Goal: Task Accomplishment & Management: Complete application form

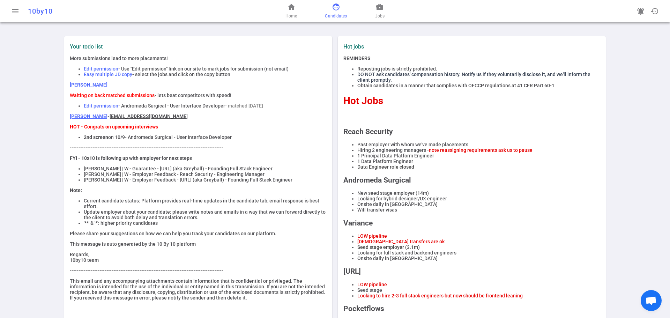
click at [333, 9] on span "face" at bounding box center [336, 7] width 8 height 8
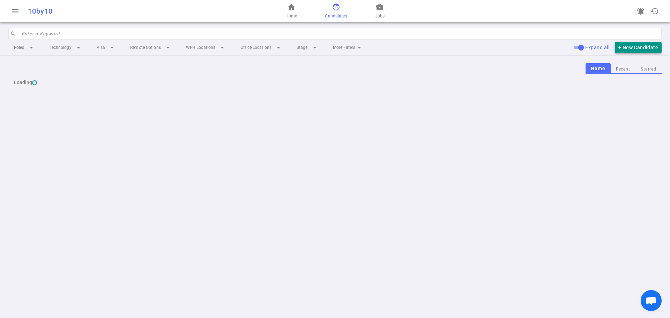
click at [634, 48] on button "+ New Candidate" at bounding box center [638, 48] width 47 height 12
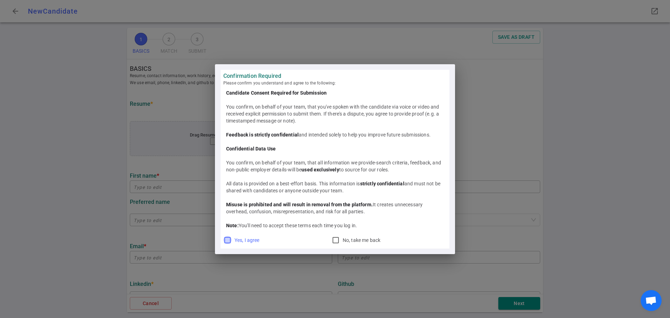
click at [226, 237] on input "Yes, I agree" at bounding box center [227, 240] width 8 height 8
checkbox input "true"
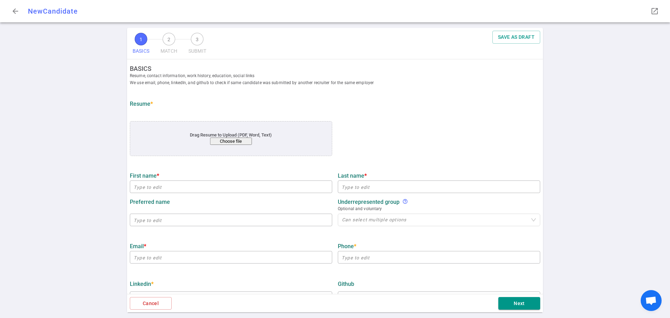
click at [221, 136] on div "Drag Resume to Upload (PDF, Word, Text) Choose file" at bounding box center [230, 138] width 161 height 13
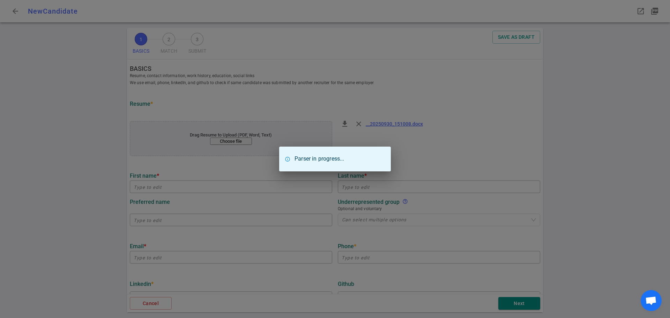
type input "[PERSON_NAME]"
type input "[EMAIL_ADDRESS][DOMAIN_NAME]"
type textarea "[DOMAIN_NAME]"
type input "Hims And Hers, Inc"
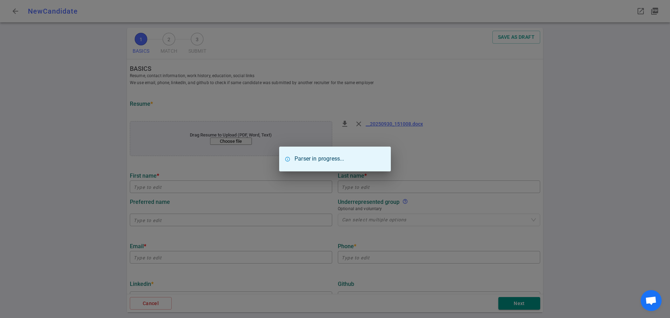
type textarea "Senior Software Engineer II"
type input "11.4"
type input "[GEOGRAPHIC_DATA]"
type input "Computer Science"
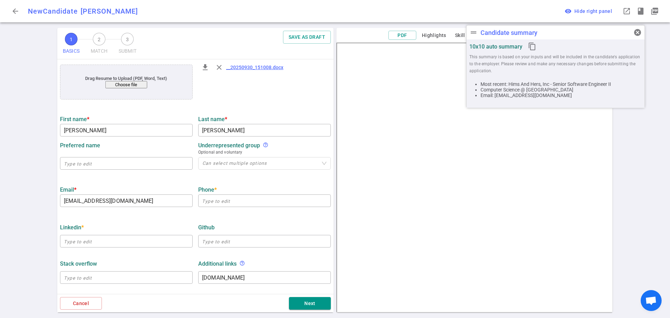
scroll to position [70, 0]
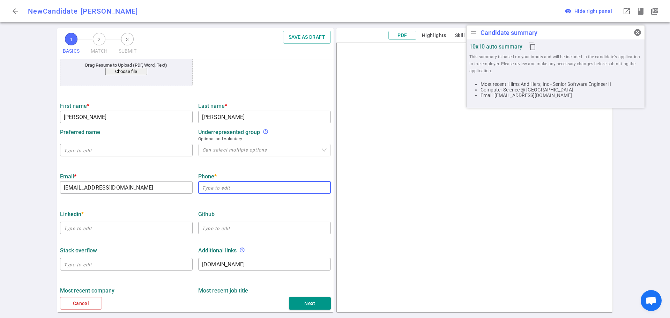
click at [216, 191] on input "text" at bounding box center [264, 187] width 133 height 11
paste input "[URL][DOMAIN_NAME][PERSON_NAME]"
drag, startPoint x: 221, startPoint y: 187, endPoint x: 335, endPoint y: 192, distance: 114.5
click at [8, 131] on div "1 BASICS 2 MATCH 3 SUBMIT SAVE AS DRAFT BASICS Resume, contact information, wor…" at bounding box center [335, 173] width 670 height 290
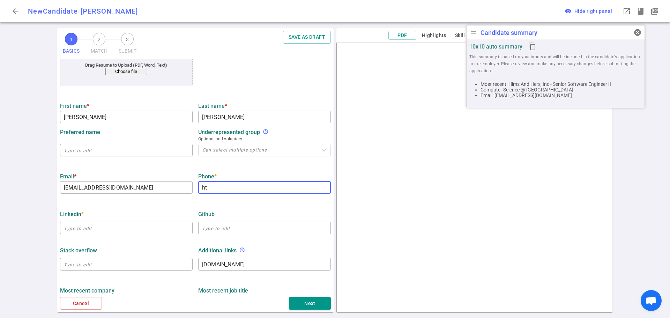
scroll to position [0, 0]
type input "h"
click at [92, 231] on input "text" at bounding box center [126, 227] width 133 height 11
paste input "[URL][DOMAIN_NAME][PERSON_NAME]"
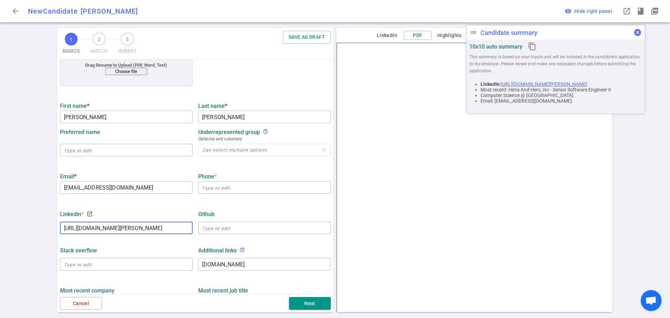
type input "[URL][DOMAIN_NAME][PERSON_NAME]"
click at [639, 30] on span "cancel" at bounding box center [637, 32] width 8 height 8
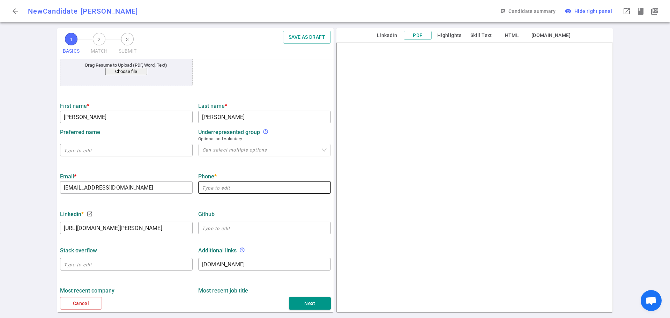
click at [206, 192] on input "text" at bounding box center [264, 187] width 133 height 11
paste input "[PHONE_NUMBER]"
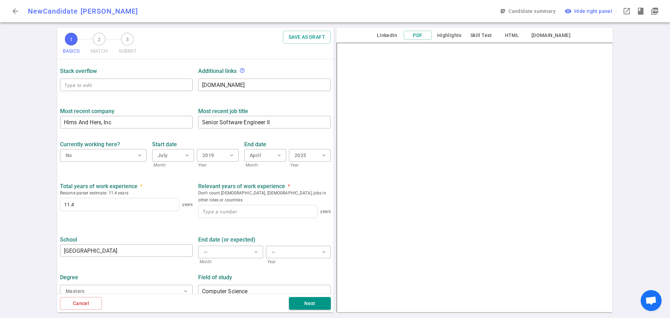
scroll to position [251, 0]
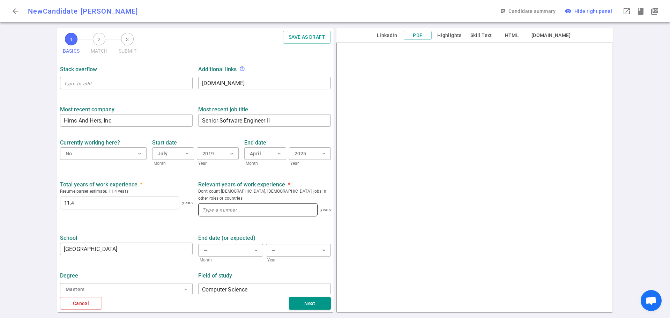
type input "[PHONE_NUMBER]"
click at [214, 206] on input at bounding box center [257, 209] width 119 height 13
type input "11"
click at [305, 307] on button "Next" at bounding box center [310, 303] width 42 height 13
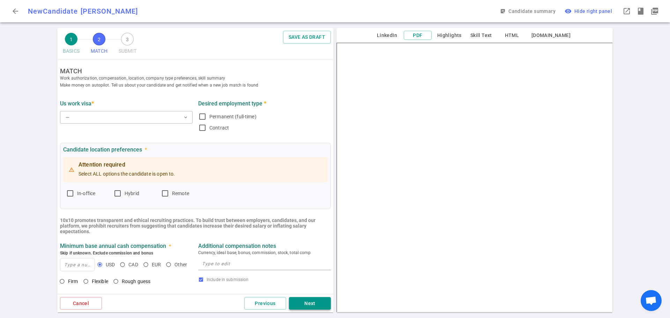
scroll to position [0, 0]
click at [126, 113] on button "— expand_more" at bounding box center [126, 117] width 133 height 13
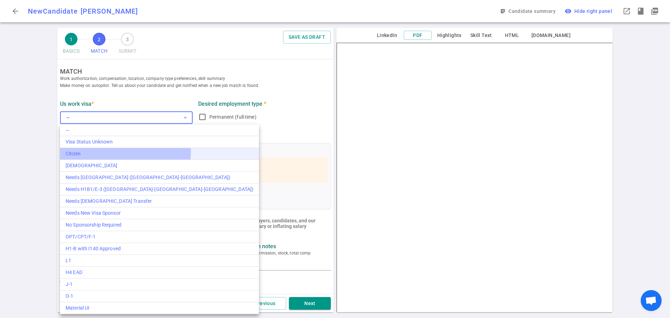
click at [100, 151] on div "Citizen" at bounding box center [160, 153] width 188 height 7
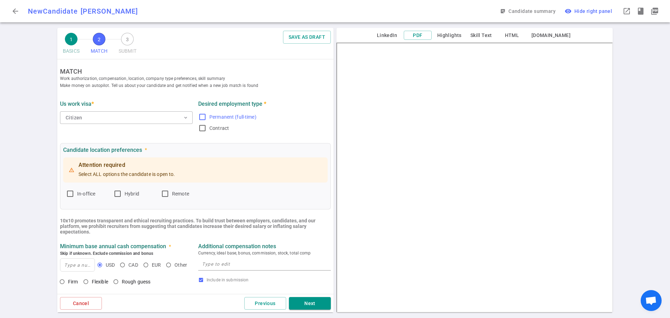
click at [200, 119] on input "Permanent (full-time)" at bounding box center [202, 117] width 8 height 8
checkbox input "true"
click at [120, 193] on input "Hybrid" at bounding box center [117, 193] width 8 height 8
checkbox input "true"
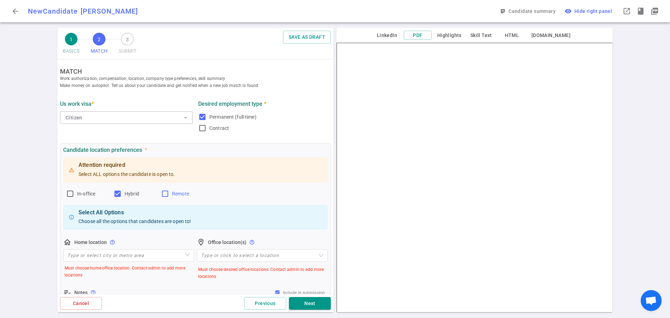
drag, startPoint x: 167, startPoint y: 194, endPoint x: 158, endPoint y: 194, distance: 8.4
click at [166, 194] on input "Remote" at bounding box center [165, 193] width 8 height 8
checkbox input "true"
click at [71, 194] on input "In-office" at bounding box center [70, 193] width 8 height 8
checkbox input "true"
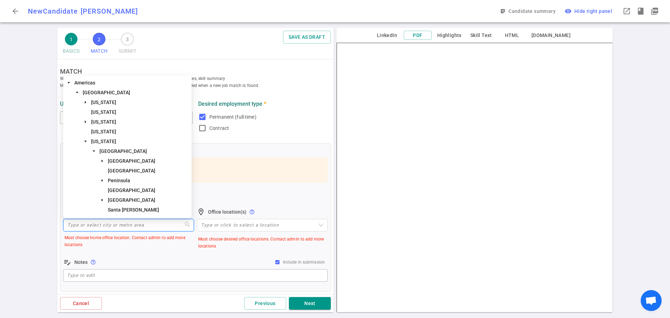
click at [82, 226] on input "search" at bounding box center [128, 225] width 122 height 12
click at [124, 153] on span "[GEOGRAPHIC_DATA]" at bounding box center [122, 151] width 47 height 6
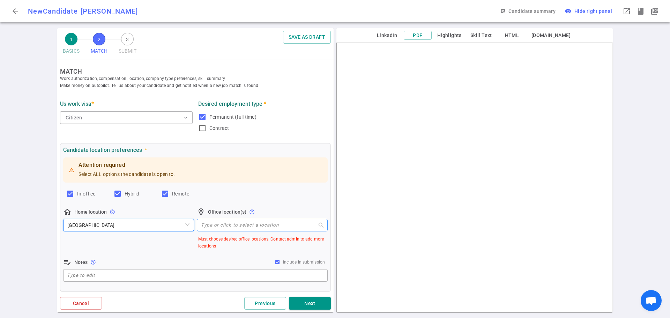
click at [222, 224] on div at bounding box center [258, 224] width 121 height 5
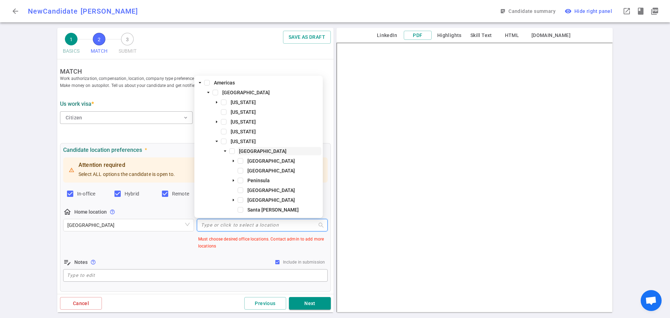
click at [241, 153] on span "[GEOGRAPHIC_DATA]" at bounding box center [262, 151] width 47 height 6
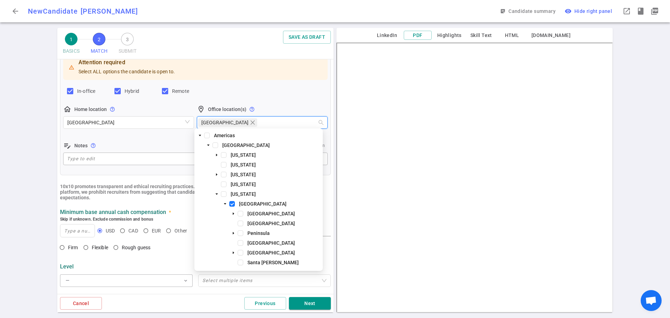
scroll to position [105, 0]
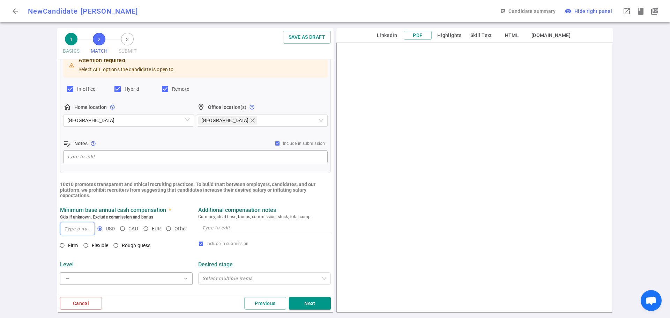
click at [77, 230] on input at bounding box center [77, 228] width 34 height 13
type input "200,000"
click at [117, 248] on input "Rough guess" at bounding box center [116, 245] width 12 height 12
radio input "true"
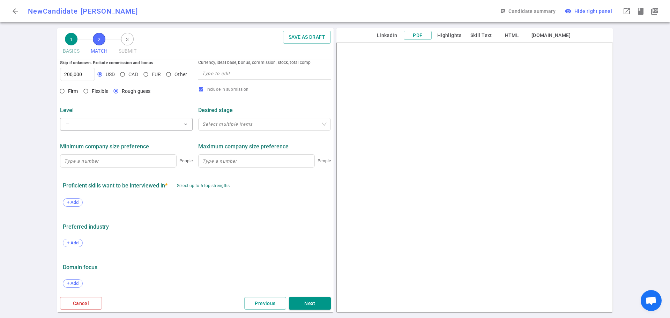
scroll to position [262, 0]
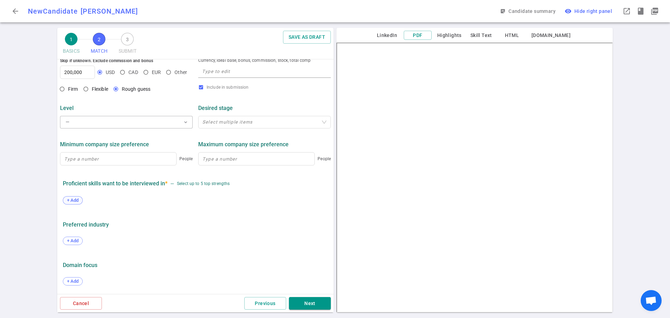
click at [72, 200] on span "+ Add" at bounding box center [73, 199] width 16 height 5
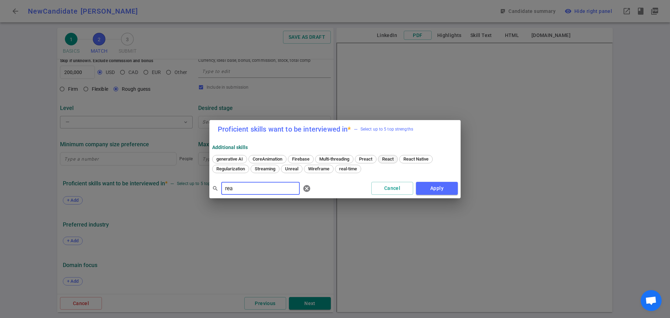
click at [392, 160] on span "React" at bounding box center [387, 158] width 16 height 5
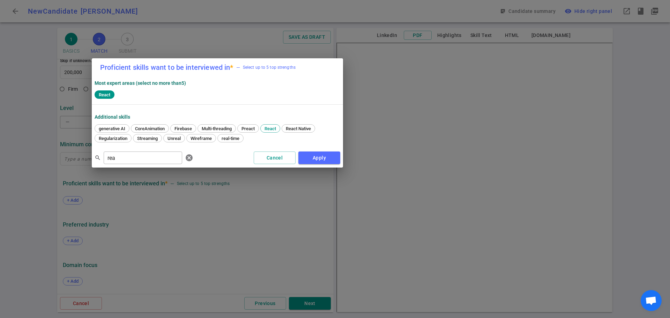
drag, startPoint x: 336, startPoint y: 120, endPoint x: 219, endPoint y: 74, distance: 126.0
click at [219, 74] on h2 "Proficient skills want to be interviewed in * — Select up to 5 top strengths" at bounding box center [217, 67] width 251 height 18
drag, startPoint x: 136, startPoint y: 165, endPoint x: 124, endPoint y: 158, distance: 13.6
click at [124, 158] on div "search rea ​ cancel" at bounding box center [145, 158] width 101 height 14
drag, startPoint x: 124, startPoint y: 158, endPoint x: 51, endPoint y: 154, distance: 72.6
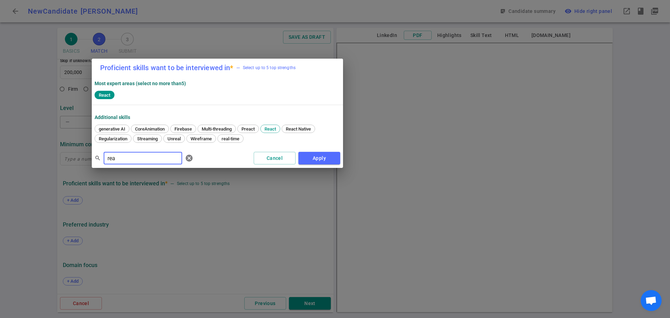
click at [55, 156] on div "Proficient skills want to be interviewed in * — Select up to 5 top strengths Mo…" at bounding box center [335, 159] width 670 height 318
click at [131, 138] on span "TypeScript" at bounding box center [133, 138] width 27 height 5
drag, startPoint x: 126, startPoint y: 158, endPoint x: 65, endPoint y: 156, distance: 61.1
click at [66, 155] on div "Proficient skills want to be interviewed in * — Select up to 5 top strengths Mo…" at bounding box center [335, 159] width 670 height 318
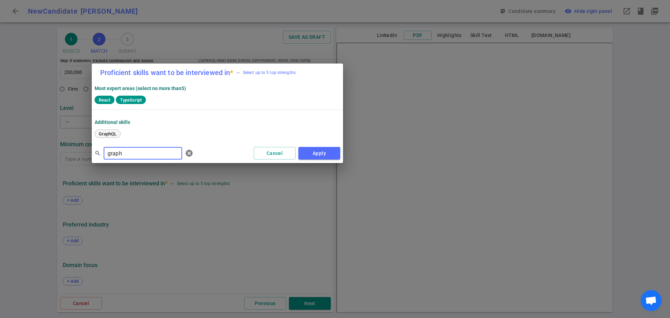
click at [107, 133] on span "GraphQL" at bounding box center [107, 133] width 23 height 5
drag, startPoint x: 127, startPoint y: 152, endPoint x: 78, endPoint y: 153, distance: 48.8
click at [78, 153] on div "Proficient skills want to be interviewed in * — Select up to 5 top strengths Mo…" at bounding box center [335, 159] width 670 height 318
click at [253, 131] on span "Node" at bounding box center [246, 133] width 15 height 5
drag, startPoint x: 145, startPoint y: 155, endPoint x: 42, endPoint y: 151, distance: 103.3
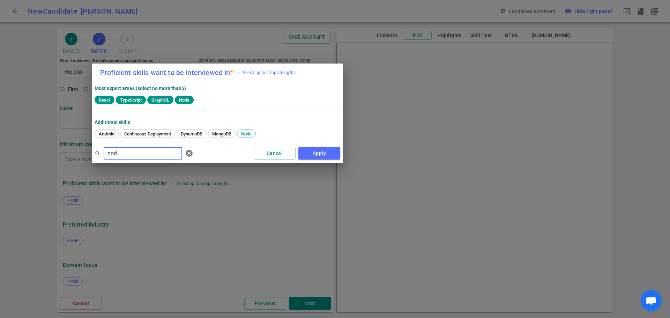
click at [42, 151] on div "Proficient skills want to be interviewed in * — Select up to 5 top strengths Mo…" at bounding box center [335, 159] width 670 height 318
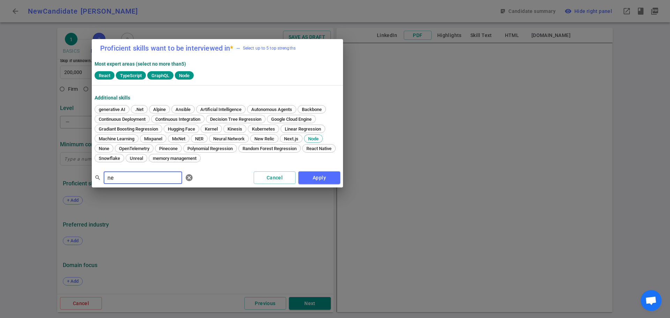
type input "n"
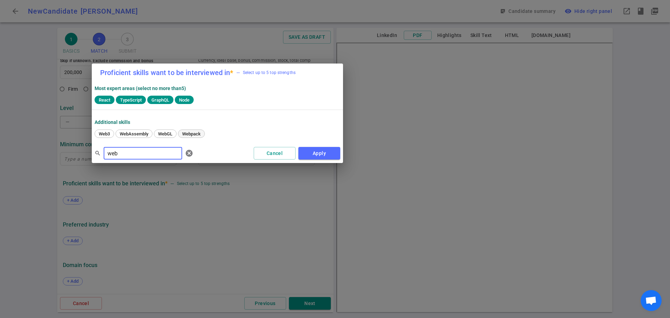
type input "web"
click at [192, 135] on span "Webpack" at bounding box center [191, 133] width 23 height 5
click at [324, 156] on button "Apply" at bounding box center [319, 153] width 42 height 13
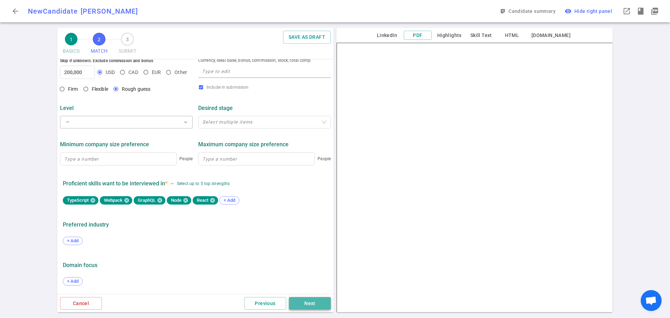
click at [306, 303] on button "Next" at bounding box center [310, 303] width 42 height 13
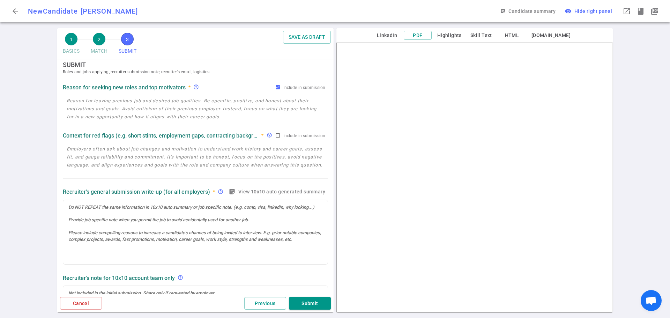
scroll to position [0, 0]
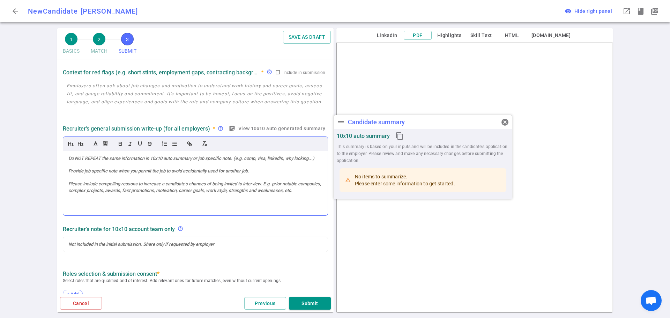
click at [91, 166] on div at bounding box center [195, 183] width 264 height 65
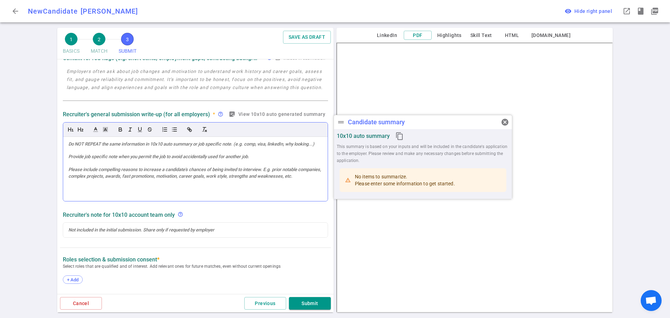
paste div
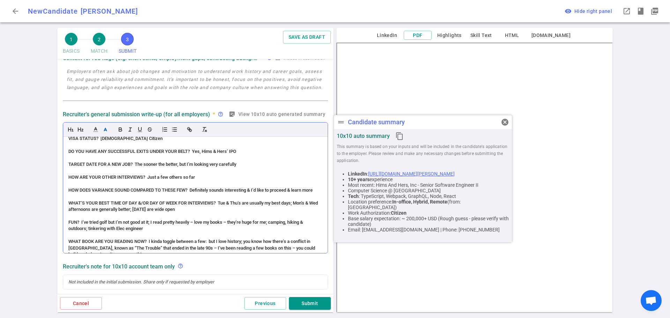
scroll to position [200, 0]
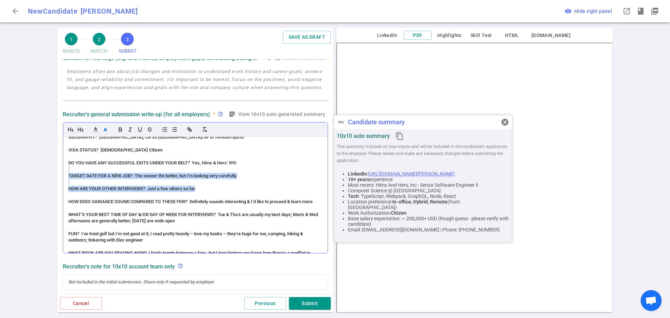
drag, startPoint x: 207, startPoint y: 203, endPoint x: 70, endPoint y: 184, distance: 138.3
click at [70, 184] on div "(ACCENT) PERSONALITY (Zero – American born & raised) Accommodating; genuine; pr…" at bounding box center [195, 195] width 264 height 116
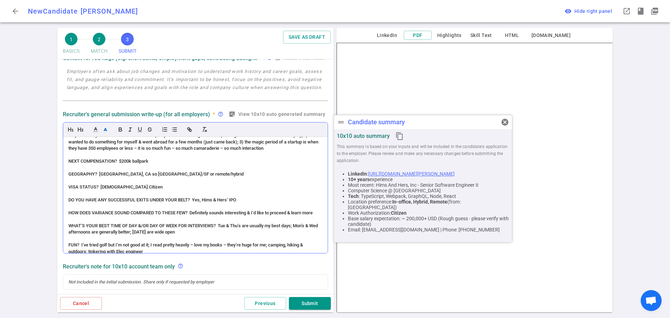
scroll to position [130, 0]
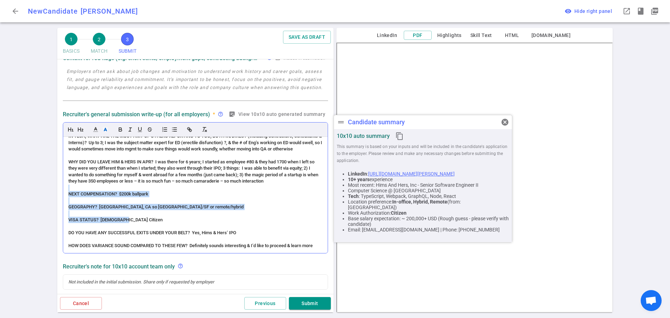
drag, startPoint x: 126, startPoint y: 234, endPoint x: 64, endPoint y: 204, distance: 69.1
click at [64, 204] on div "(ACCENT) PERSONALITY (Zero – American born & raised) Accommodating; genuine; pr…" at bounding box center [195, 195] width 264 height 116
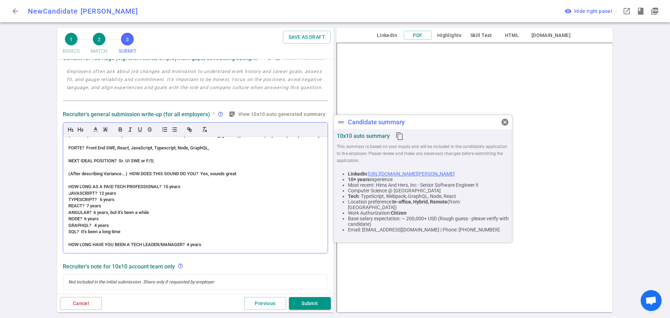
scroll to position [0, 0]
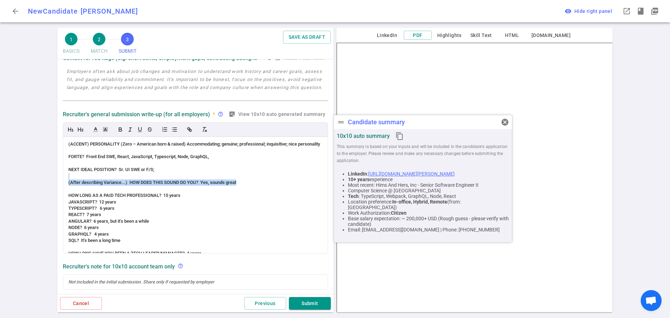
drag, startPoint x: 242, startPoint y: 188, endPoint x: 62, endPoint y: 187, distance: 180.3
click at [61, 186] on div "Recruiter's general submission write-up (for all employers) * help_outline stic…" at bounding box center [195, 181] width 271 height 147
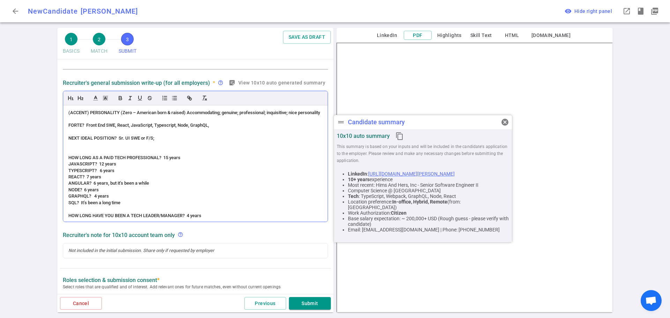
scroll to position [154, 0]
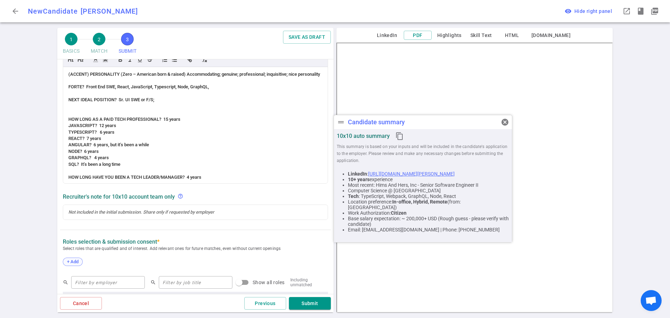
click at [74, 262] on span "+ Add" at bounding box center [73, 261] width 16 height 5
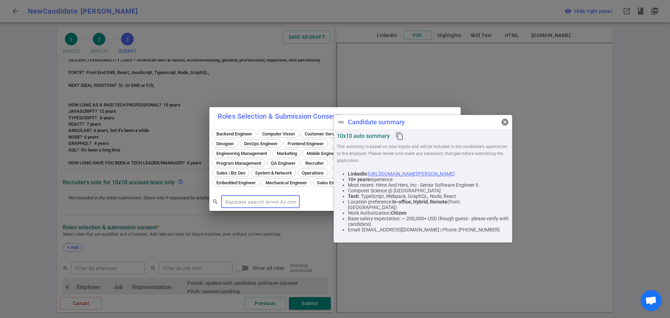
scroll to position [140, 0]
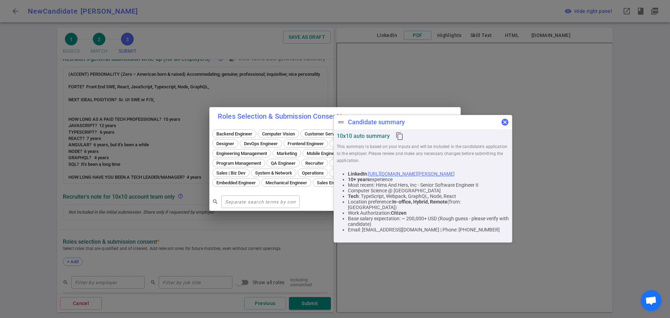
click at [505, 122] on span "cancel" at bounding box center [505, 122] width 8 height 8
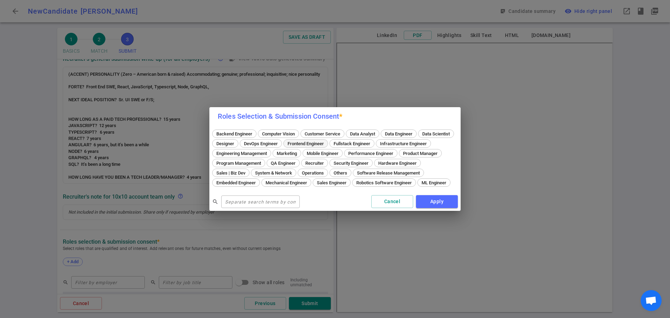
drag, startPoint x: 353, startPoint y: 135, endPoint x: 368, endPoint y: 139, distance: 15.5
click at [328, 139] on div "Frontend Engineer" at bounding box center [305, 143] width 45 height 8
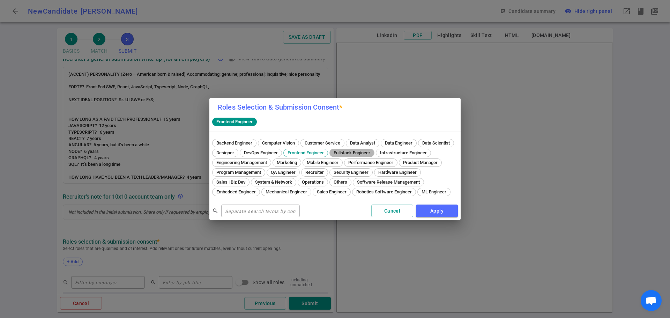
click at [373, 150] on span "Fullstack Engineer" at bounding box center [352, 152] width 42 height 5
click at [435, 220] on div "search ​ Cancel Apply" at bounding box center [334, 211] width 251 height 18
click at [433, 213] on button "Apply" at bounding box center [437, 210] width 42 height 13
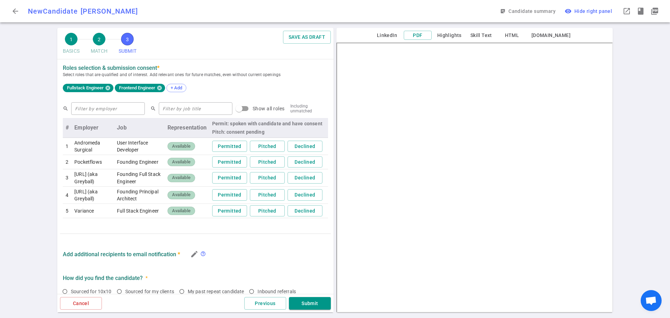
scroll to position [314, 0]
click at [231, 216] on button "Permitted" at bounding box center [229, 210] width 35 height 12
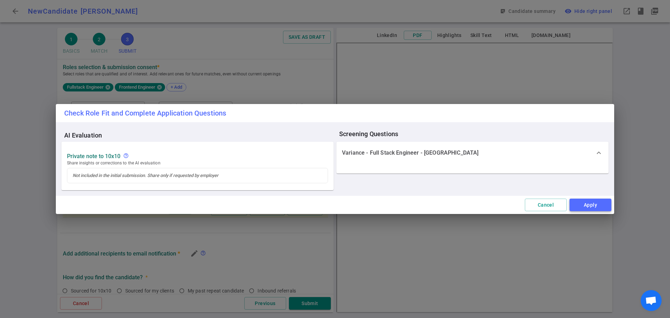
click at [586, 199] on button "Apply" at bounding box center [590, 204] width 42 height 13
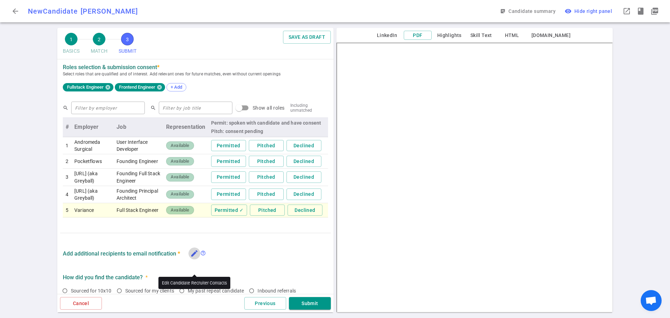
click at [195, 257] on icon "edit" at bounding box center [194, 253] width 8 height 8
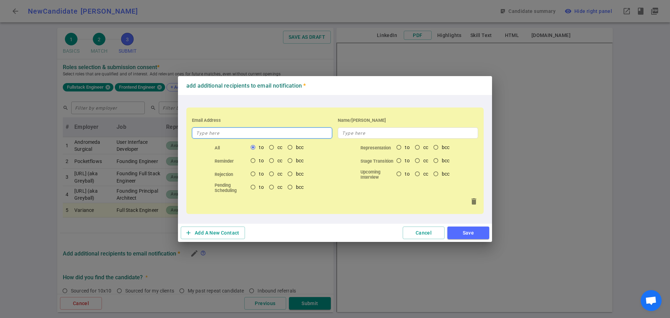
click at [223, 134] on input "text" at bounding box center [262, 132] width 140 height 11
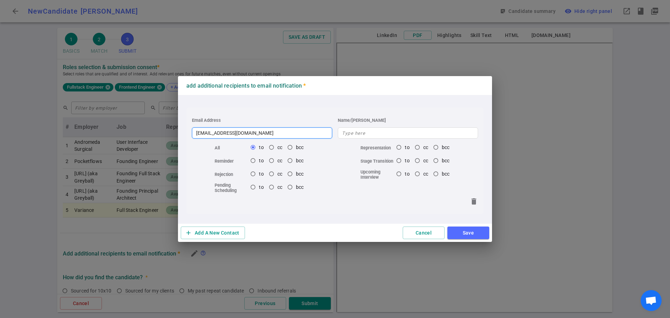
type input "[EMAIL_ADDRESS][DOMAIN_NAME]"
click at [461, 234] on button "Save" at bounding box center [468, 232] width 42 height 13
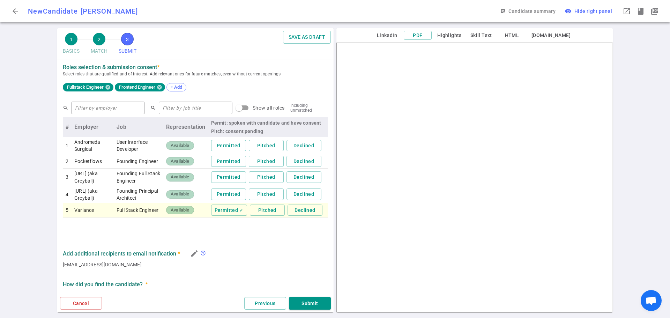
click at [248, 85] on div "Fullstack Engineer Frontend Engineer + Add" at bounding box center [195, 87] width 265 height 15
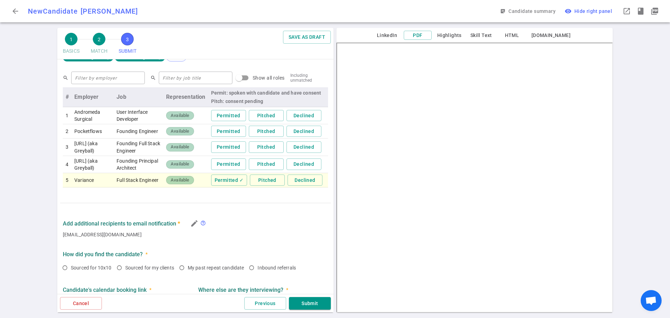
scroll to position [422, 0]
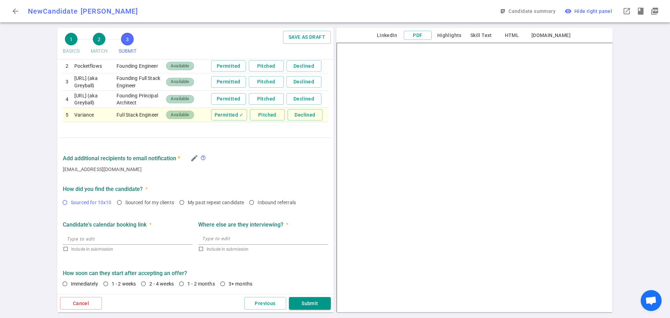
click at [67, 202] on input "Sourced for 10x10" at bounding box center [65, 202] width 12 height 12
radio input "true"
click at [105, 282] on input "1 - 2 weeks" at bounding box center [106, 284] width 12 height 12
radio input "true"
click at [304, 301] on button "Submit" at bounding box center [310, 303] width 42 height 13
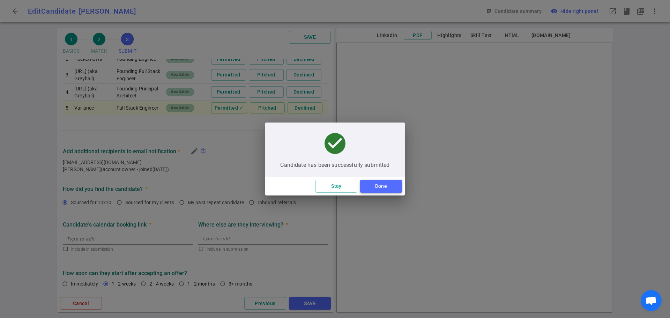
drag, startPoint x: 358, startPoint y: 181, endPoint x: 370, endPoint y: 190, distance: 14.7
click at [370, 190] on button "Done" at bounding box center [381, 186] width 42 height 13
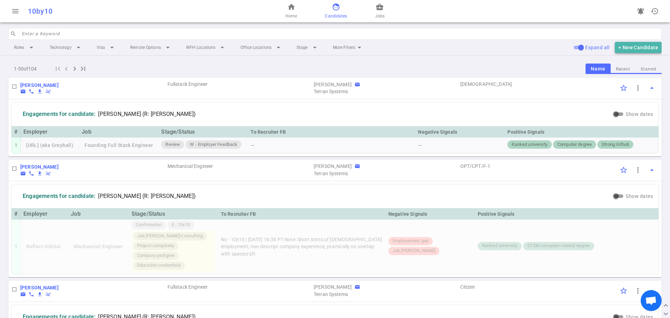
click at [635, 49] on button "+ New Candidate" at bounding box center [638, 48] width 47 height 12
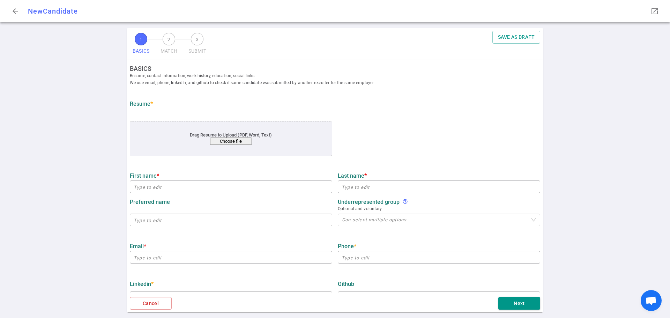
click at [227, 140] on button "Choose file" at bounding box center [231, 140] width 42 height 7
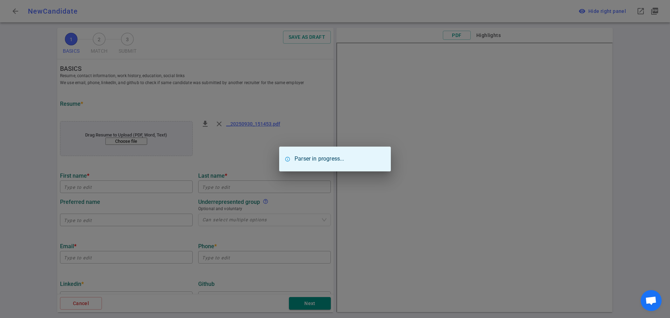
type input "[PERSON_NAME]"
type input "Agrawal"
type input "[EMAIL_ADDRESS][DOMAIN_NAME]"
type input "[PHONE_NUMBER]"
type textarea "[DOMAIN_NAME],[URL]"
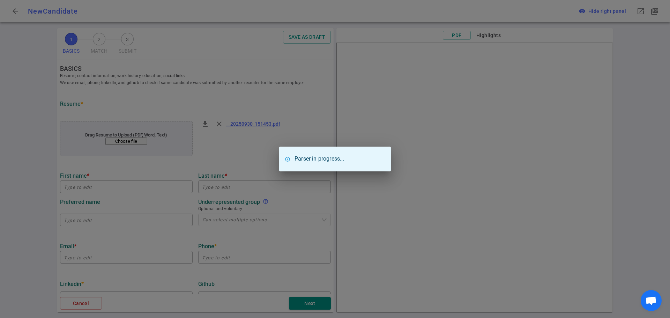
type input "Intuit-Turbotax"
type textarea "AI Conversational Designer III"
type input "4.8"
type input "[GEOGRAPHIC_DATA]"
type input "Human-Computer Interaction"
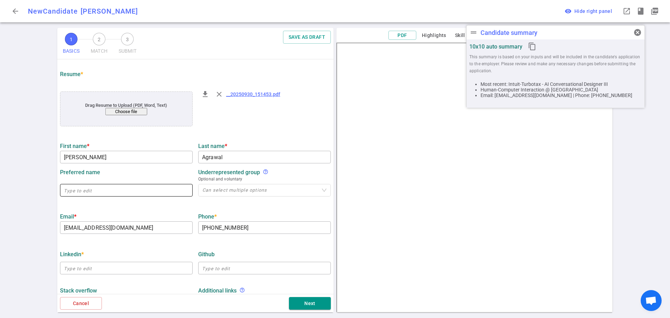
scroll to position [105, 0]
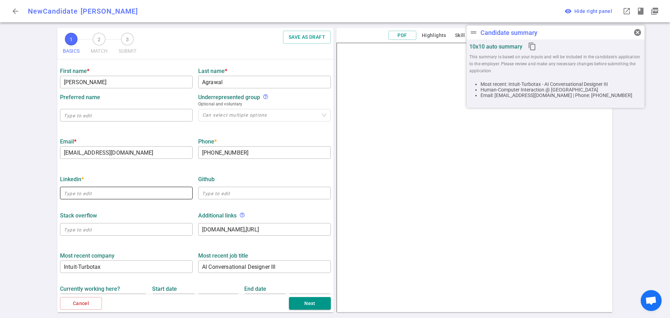
click at [101, 194] on input "text" at bounding box center [126, 192] width 133 height 11
paste input "[URL][DOMAIN_NAME]"
type input "[URL][DOMAIN_NAME]"
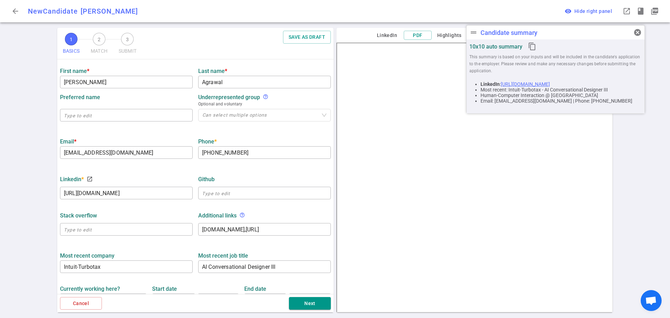
click at [168, 172] on div "LinkedIn * launch [URL][DOMAIN_NAME] ​ GitHub ​" at bounding box center [195, 185] width 276 height 36
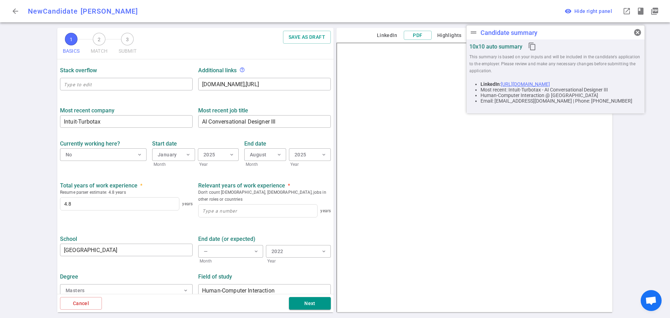
scroll to position [251, 0]
click at [232, 205] on input at bounding box center [257, 209] width 119 height 13
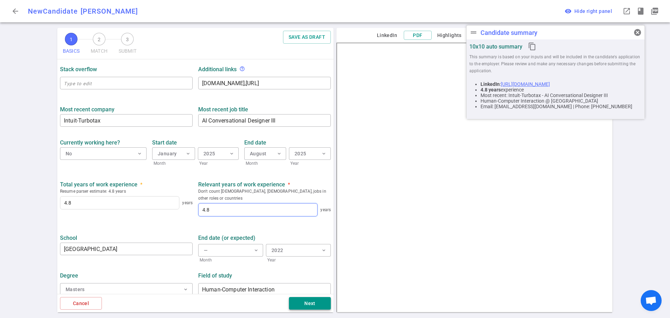
type input "4.8"
click at [310, 307] on button "Next" at bounding box center [310, 303] width 42 height 13
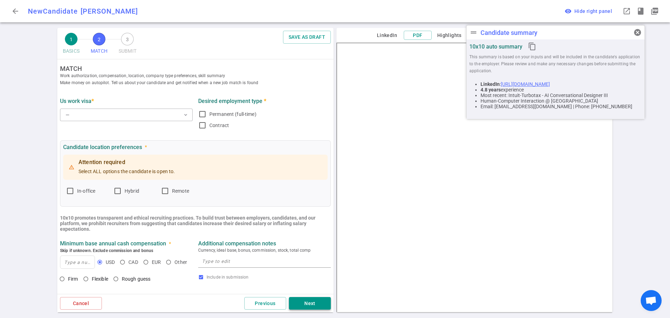
scroll to position [0, 0]
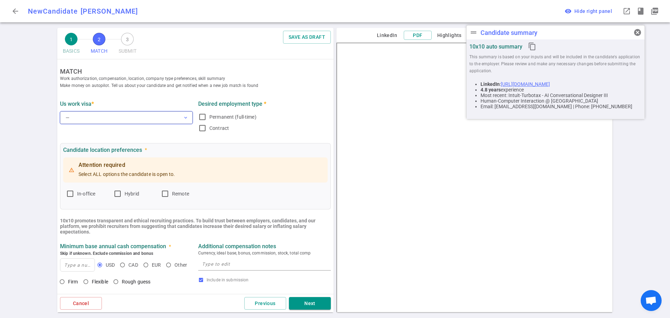
click at [92, 114] on button "— expand_more" at bounding box center [126, 117] width 133 height 13
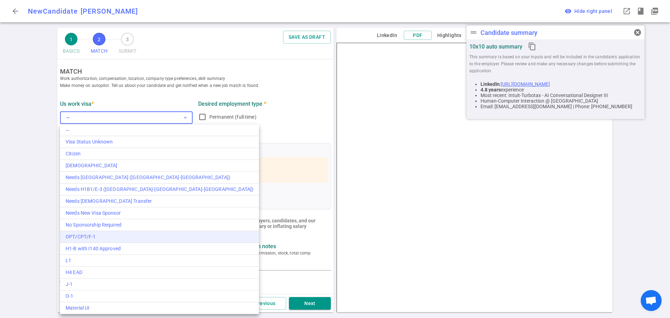
click at [106, 236] on div "OPT/CPT/F-1" at bounding box center [160, 236] width 188 height 7
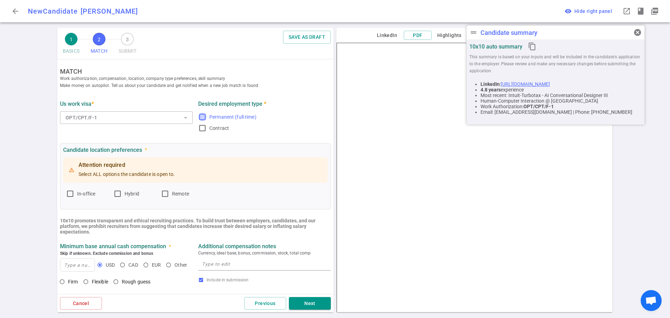
click at [200, 116] on input "Permanent (full-time)" at bounding box center [202, 117] width 8 height 8
checkbox input "true"
drag, startPoint x: 70, startPoint y: 193, endPoint x: 100, endPoint y: 195, distance: 30.0
click at [70, 194] on input "In-office" at bounding box center [70, 193] width 8 height 8
checkbox input "true"
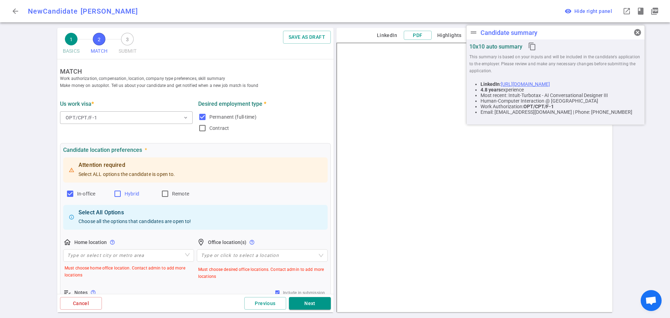
click at [119, 195] on input "Hybrid" at bounding box center [117, 193] width 8 height 8
checkbox input "true"
click at [165, 192] on input "Remote" at bounding box center [165, 193] width 8 height 8
checkbox input "true"
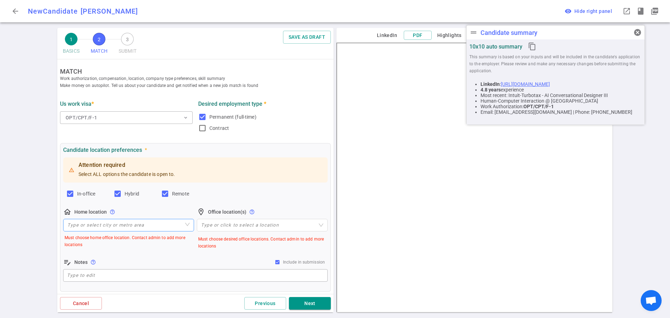
click at [105, 223] on input "search" at bounding box center [128, 225] width 122 height 12
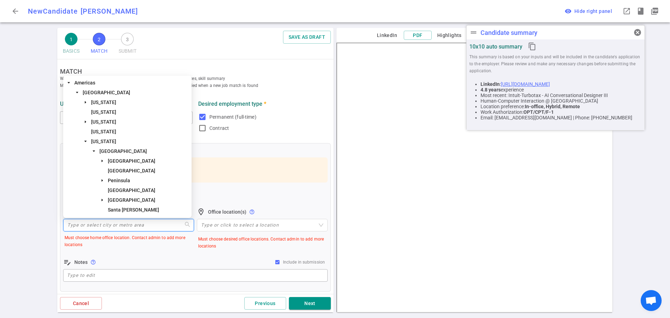
click at [124, 148] on span "[GEOGRAPHIC_DATA]" at bounding box center [122, 151] width 47 height 6
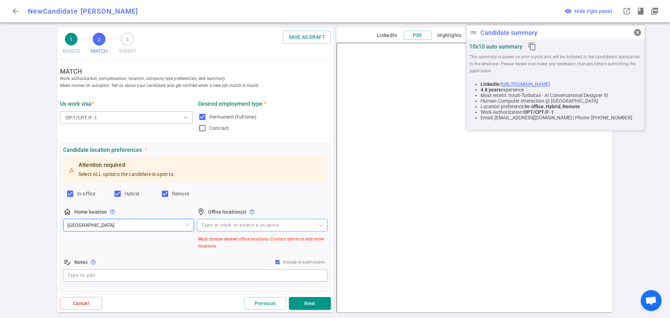
click at [206, 225] on div at bounding box center [258, 224] width 121 height 5
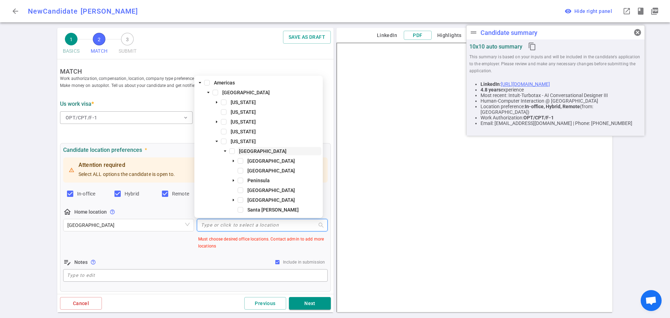
click at [248, 148] on span "[GEOGRAPHIC_DATA]" at bounding box center [262, 151] width 47 height 6
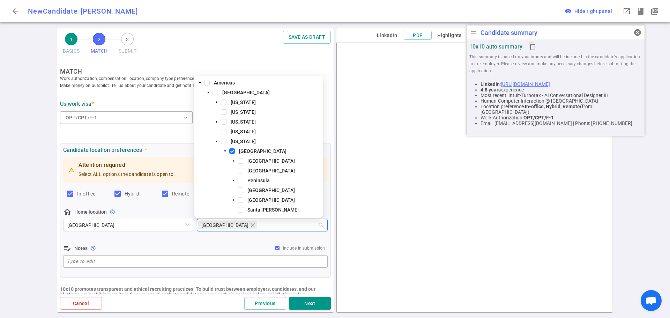
click at [145, 245] on div "edit_note Notes help_outline Include in submission" at bounding box center [195, 248] width 264 height 8
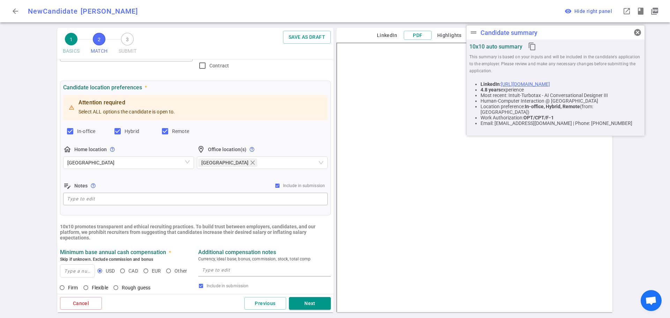
scroll to position [140, 0]
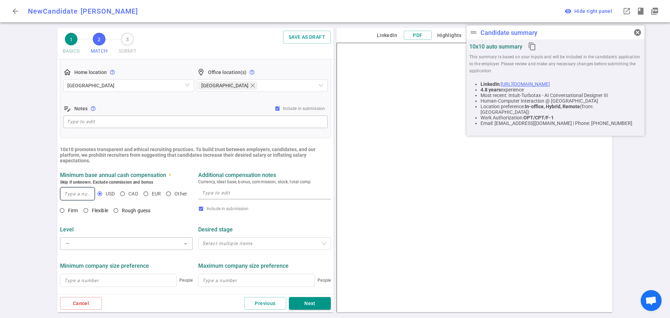
click at [75, 197] on input at bounding box center [77, 193] width 34 height 13
type input "160,000"
click at [117, 211] on input "Rough guess" at bounding box center [116, 210] width 12 height 12
radio input "true"
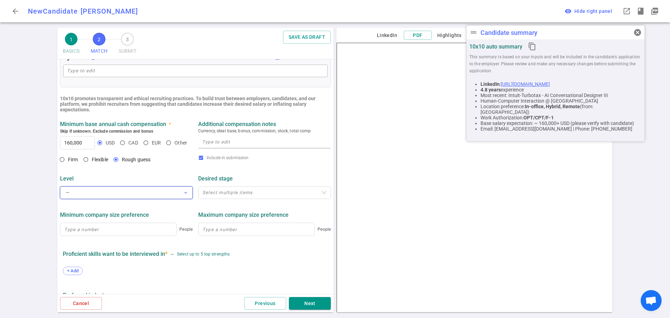
scroll to position [262, 0]
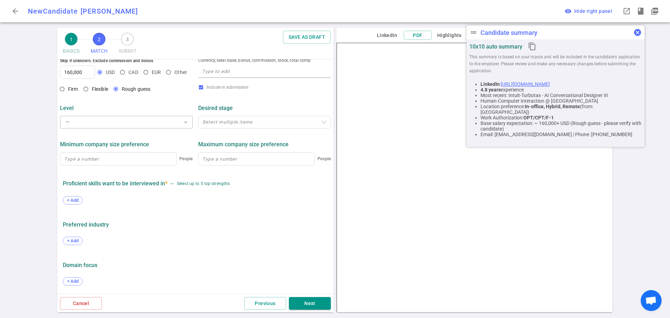
click at [636, 35] on span "cancel" at bounding box center [637, 32] width 8 height 8
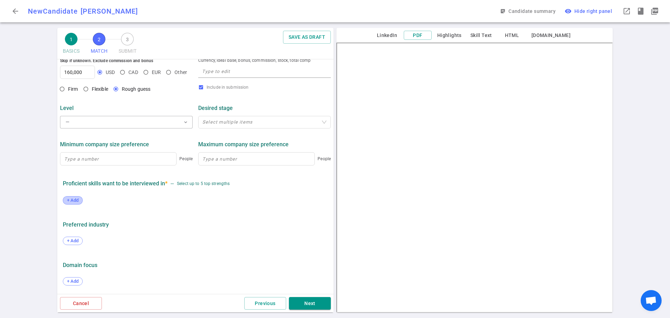
click at [71, 198] on span "+ Add" at bounding box center [73, 199] width 16 height 5
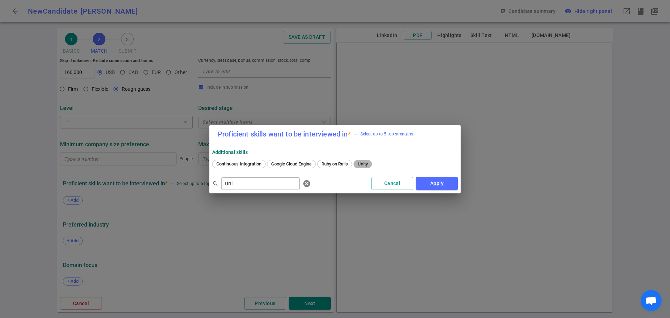
click at [365, 163] on span "Unity" at bounding box center [362, 163] width 15 height 5
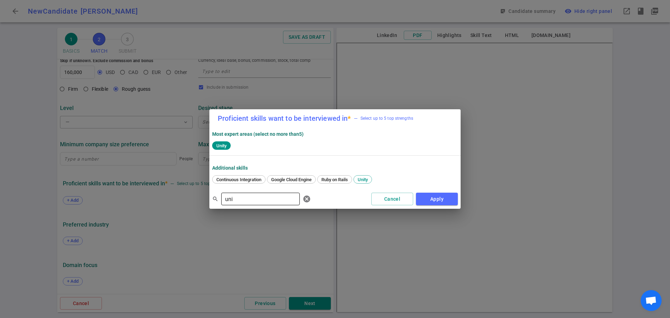
click at [256, 201] on input "uni" at bounding box center [260, 198] width 78 height 11
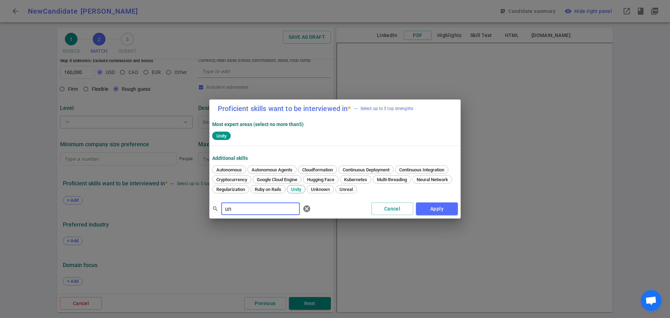
type input "u"
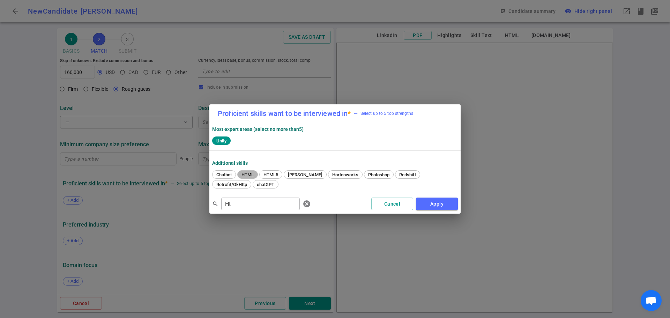
click at [245, 173] on span "HTML" at bounding box center [247, 174] width 17 height 5
drag, startPoint x: 238, startPoint y: 205, endPoint x: 202, endPoint y: 201, distance: 36.2
click at [200, 202] on div "Proficient skills want to be interviewed in * — Select up to 5 top strengths Mo…" at bounding box center [335, 159] width 670 height 318
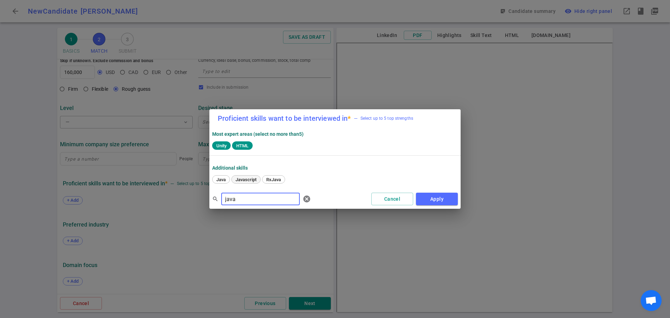
click at [242, 176] on div "Javascript" at bounding box center [245, 179] width 29 height 8
drag, startPoint x: 249, startPoint y: 201, endPoint x: 189, endPoint y: 198, distance: 59.4
click at [189, 198] on div "Proficient skills want to be interviewed in * — Select up to 5 top strengths Mo…" at bounding box center [335, 159] width 670 height 318
click at [274, 178] on span "Figma" at bounding box center [273, 179] width 17 height 5
drag, startPoint x: 246, startPoint y: 198, endPoint x: 195, endPoint y: 197, distance: 51.0
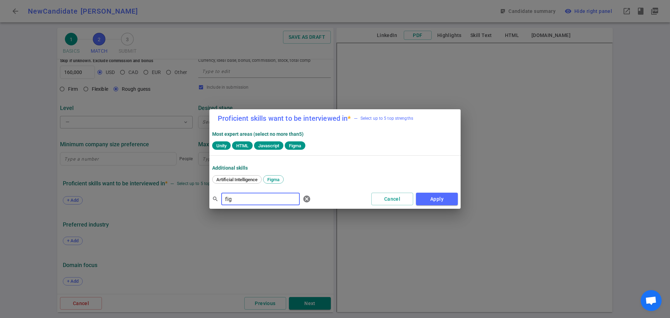
click at [195, 197] on div "Proficient skills want to be interviewed in * — Select up to 5 top strengths Mo…" at bounding box center [335, 159] width 670 height 318
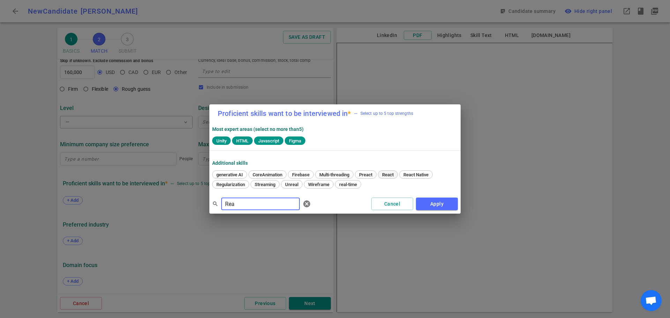
type input "Rea"
click at [389, 176] on span "React" at bounding box center [387, 174] width 16 height 5
click at [428, 198] on button "Apply" at bounding box center [437, 203] width 42 height 13
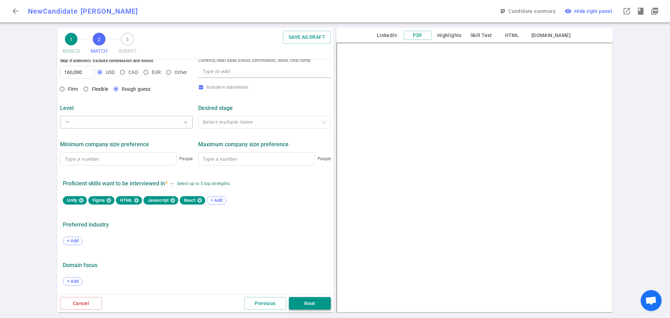
click at [308, 302] on button "Next" at bounding box center [310, 303] width 42 height 13
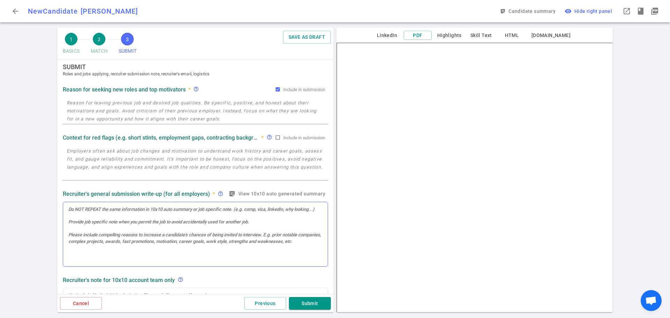
scroll to position [0, 0]
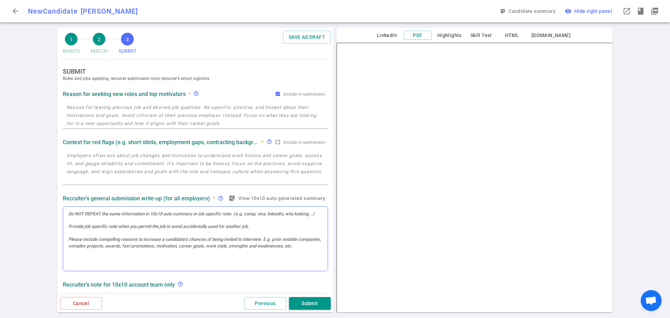
click at [95, 230] on div at bounding box center [195, 238] width 264 height 65
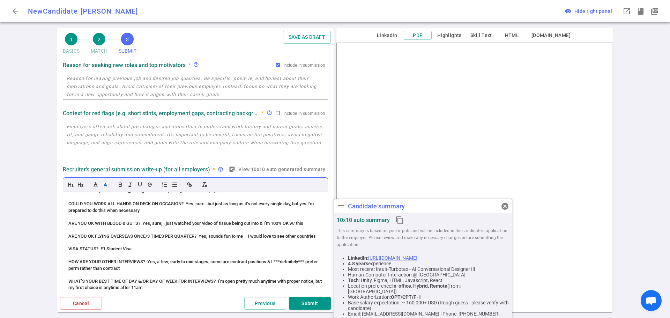
scroll to position [70, 0]
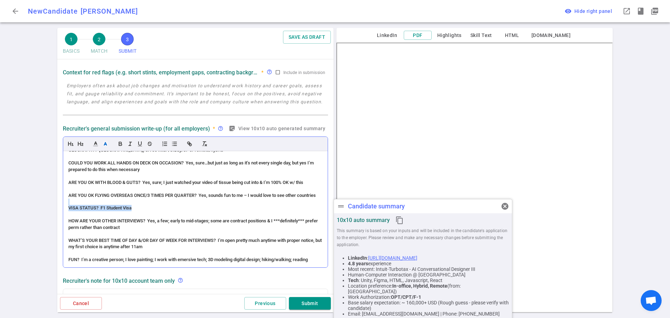
drag, startPoint x: 139, startPoint y: 202, endPoint x: 67, endPoint y: 195, distance: 72.2
click at [67, 195] on div "(ACCENT) PERSONALITY (Slight accent – no prob understanding) Accommodating; pro…" at bounding box center [195, 209] width 264 height 116
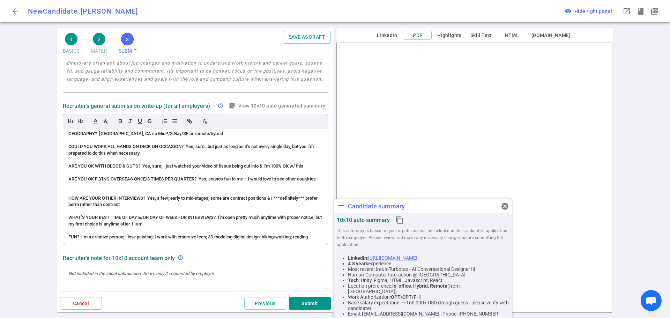
scroll to position [105, 0]
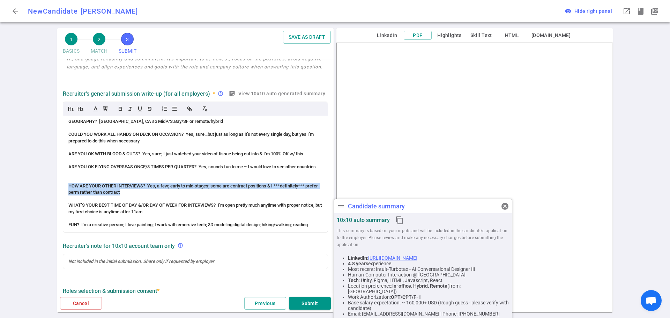
drag, startPoint x: 144, startPoint y: 188, endPoint x: 58, endPoint y: 179, distance: 86.6
click at [58, 179] on div "SUBMIT Roles and jobs applying, recruiter submission note, recruiter's email, l…" at bounding box center [195, 250] width 276 height 590
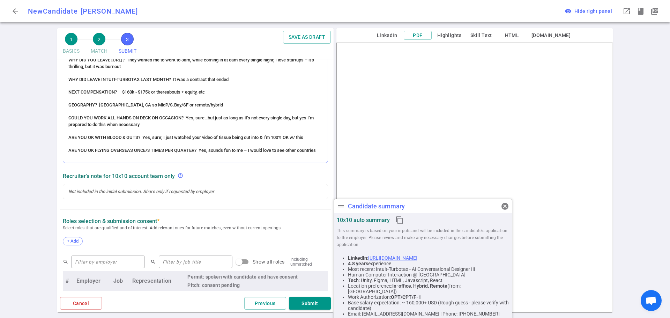
scroll to position [234, 0]
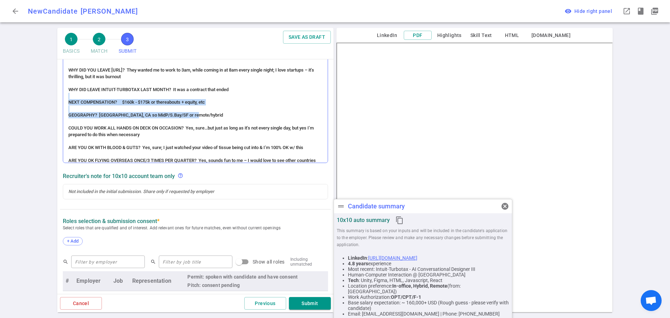
drag, startPoint x: 199, startPoint y: 128, endPoint x: 66, endPoint y: 112, distance: 133.9
click at [66, 112] on div "(ACCENT) PERSONALITY (Slight accent – no prob understanding) Accommodating; pro…" at bounding box center [195, 104] width 264 height 116
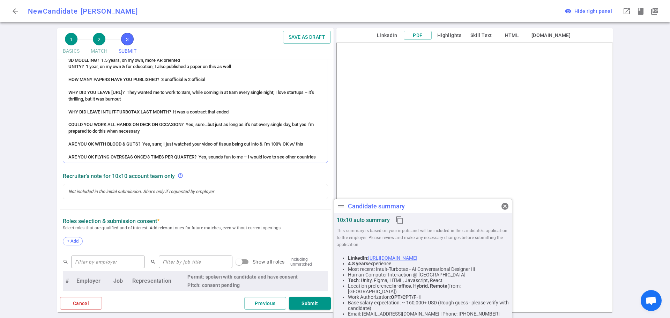
scroll to position [200, 0]
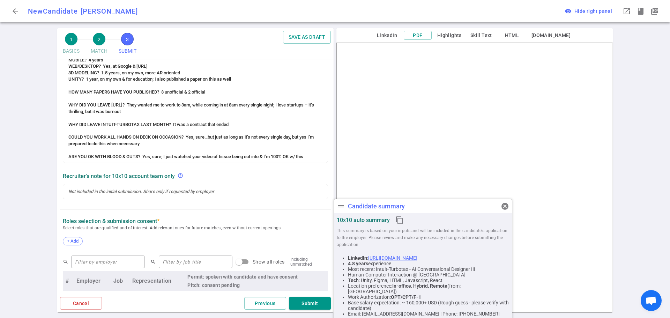
drag, startPoint x: 157, startPoint y: 125, endPoint x: 62, endPoint y: 118, distance: 95.9
click at [62, 118] on div "Recruiter's general submission write-up (for all employers) * help_outline stic…" at bounding box center [195, 90] width 271 height 147
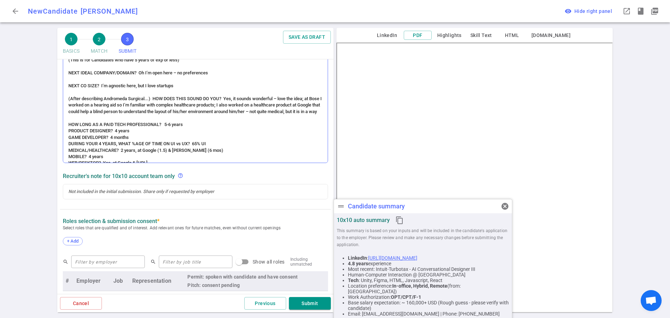
scroll to position [95, 0]
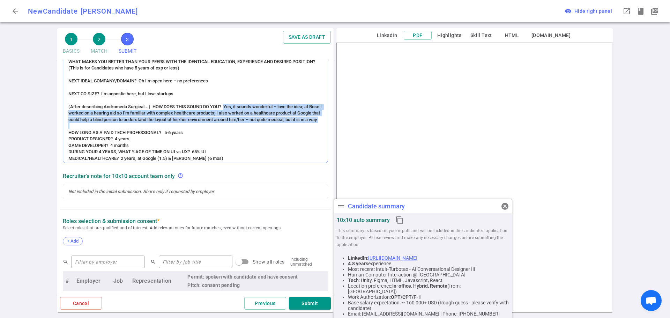
drag, startPoint x: 130, startPoint y: 137, endPoint x: 225, endPoint y: 113, distance: 97.5
click at [225, 112] on div "(ACCENT) PERSONALITY (Slight accent – no prob understanding) Accommodating; pro…" at bounding box center [195, 104] width 264 height 116
copy span "Yes, it sounds wonderful – love the idea; at Bose I worked on a hearing aid so …"
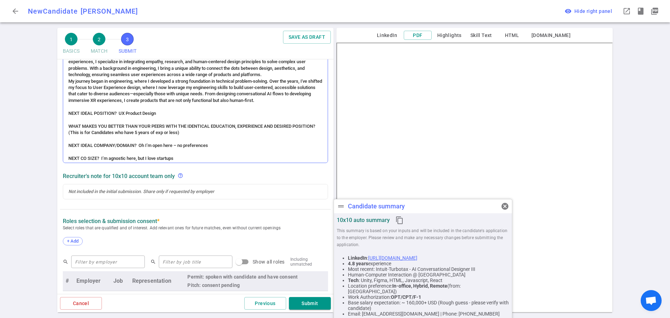
scroll to position [70, 0]
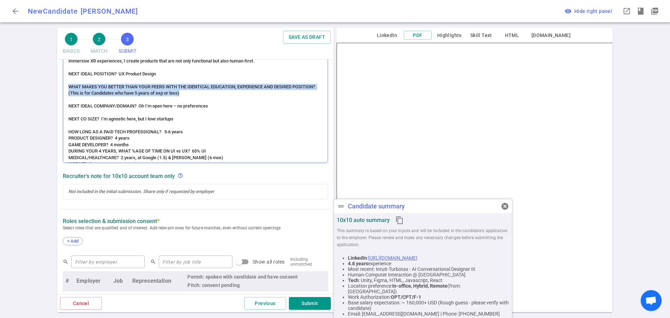
drag, startPoint x: 206, startPoint y: 101, endPoint x: 65, endPoint y: 91, distance: 142.3
click at [65, 91] on div "(ACCENT) PERSONALITY (Slight accent – no prob understanding) Accommodating; pro…" at bounding box center [195, 104] width 264 height 116
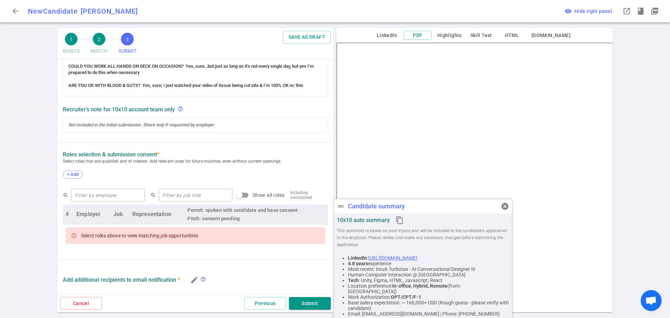
scroll to position [244, 0]
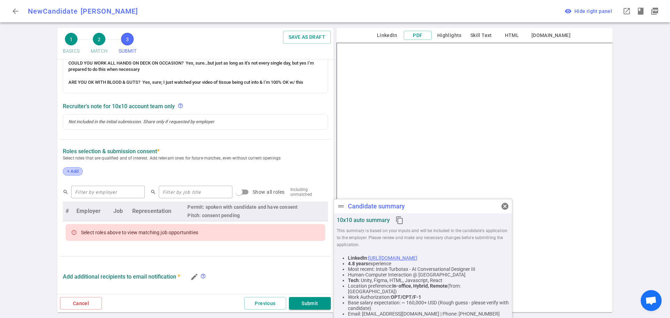
click at [72, 172] on span "+ Add" at bounding box center [73, 170] width 16 height 5
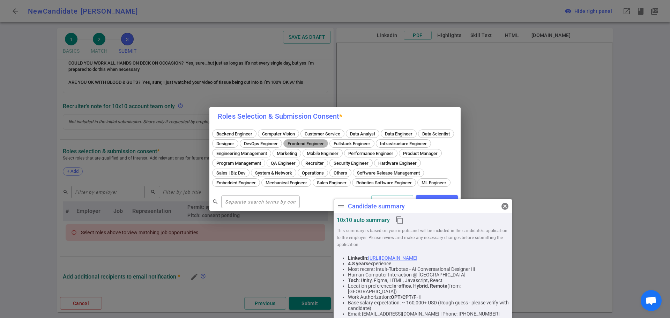
click at [326, 141] on span "Frontend Engineer" at bounding box center [305, 143] width 41 height 5
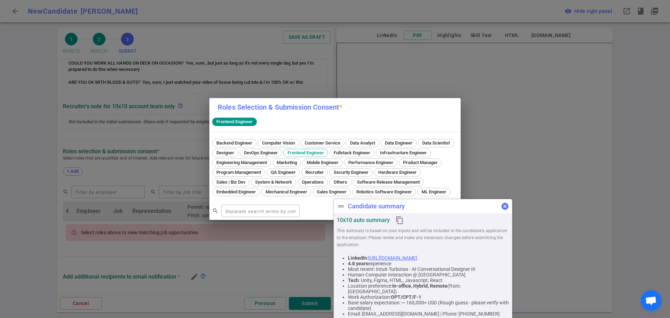
click at [504, 204] on span "cancel" at bounding box center [505, 206] width 8 height 8
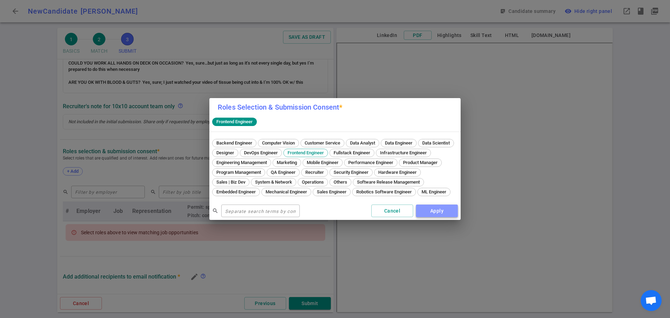
click at [432, 214] on button "Apply" at bounding box center [437, 210] width 42 height 13
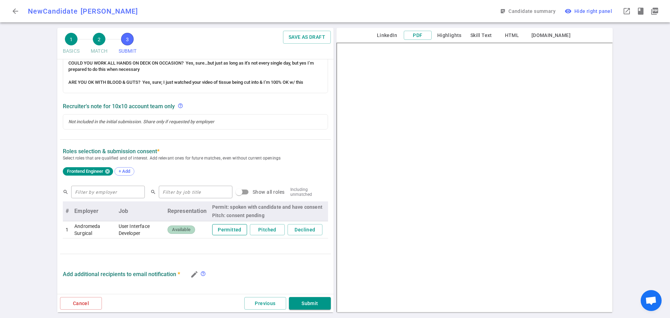
click at [217, 234] on button "Permitted" at bounding box center [229, 230] width 35 height 12
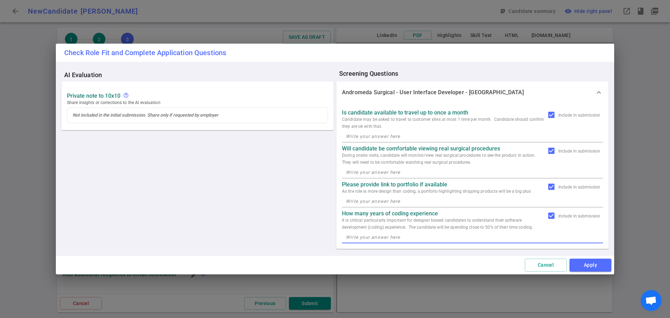
click at [366, 239] on textarea at bounding box center [472, 237] width 253 height 8
type textarea "5"
click at [363, 170] on textarea at bounding box center [472, 172] width 253 height 8
type textarea "yes"
click at [362, 140] on div "x" at bounding box center [472, 136] width 261 height 13
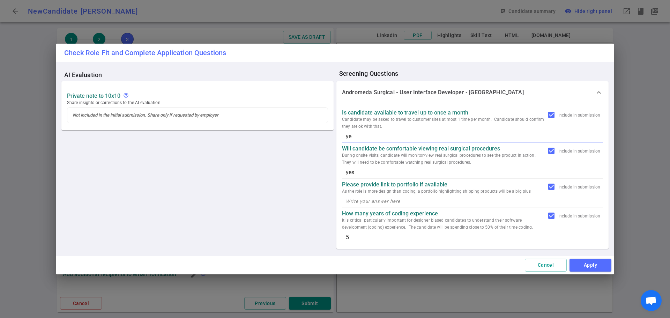
type textarea "yes"
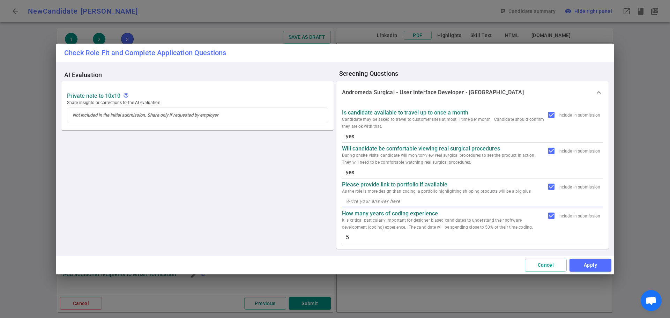
click at [348, 202] on textarea at bounding box center [472, 201] width 253 height 8
paste textarea "[URL][DOMAIN_NAME]"
type textarea "[URL][DOMAIN_NAME]"
click at [589, 262] on button "Apply" at bounding box center [590, 264] width 42 height 13
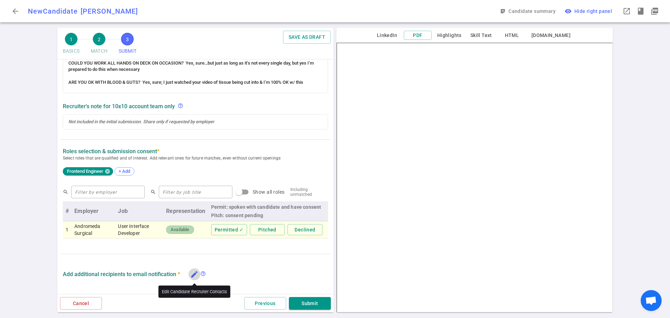
click at [194, 278] on icon "edit" at bounding box center [194, 274] width 8 height 8
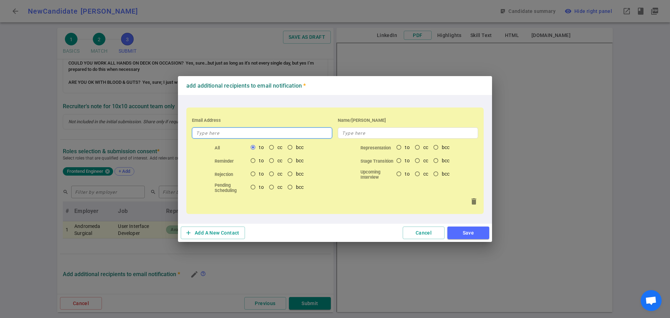
click at [227, 134] on input "text" at bounding box center [262, 132] width 140 height 11
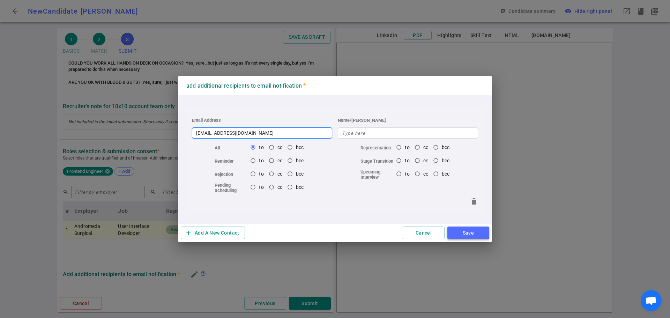
type input "[EMAIL_ADDRESS][DOMAIN_NAME]"
click at [460, 236] on button "Save" at bounding box center [468, 232] width 42 height 13
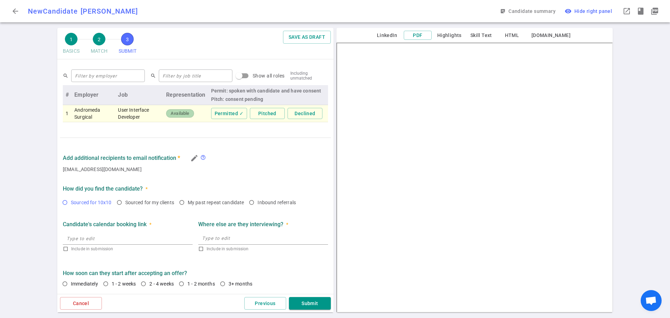
scroll to position [346, 0]
click at [66, 203] on input "Sourced for 10x10" at bounding box center [65, 202] width 12 height 12
radio input "true"
click at [106, 283] on input "1 - 2 weeks" at bounding box center [106, 284] width 12 height 12
radio input "true"
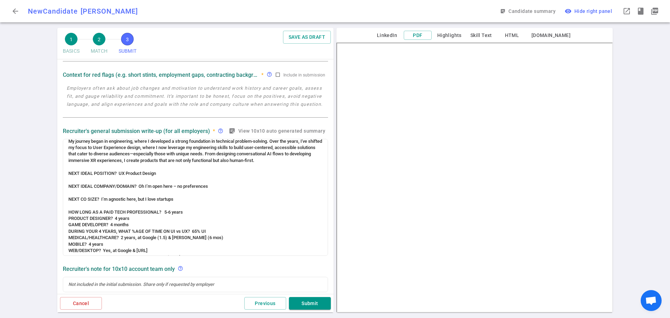
scroll to position [0, 0]
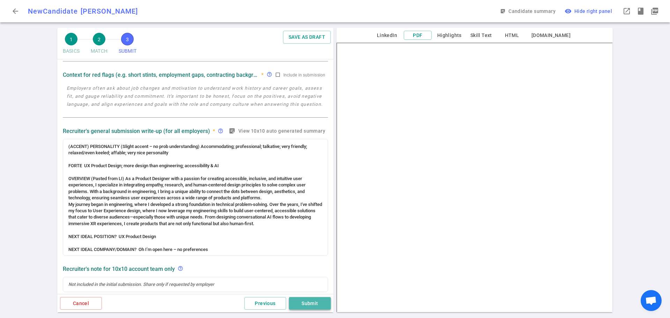
click at [317, 303] on button "Submit" at bounding box center [310, 303] width 42 height 13
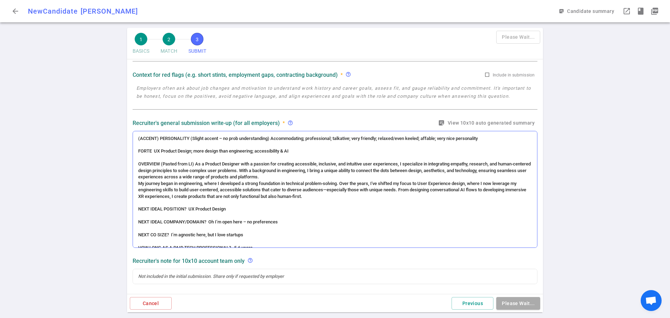
scroll to position [67, 0]
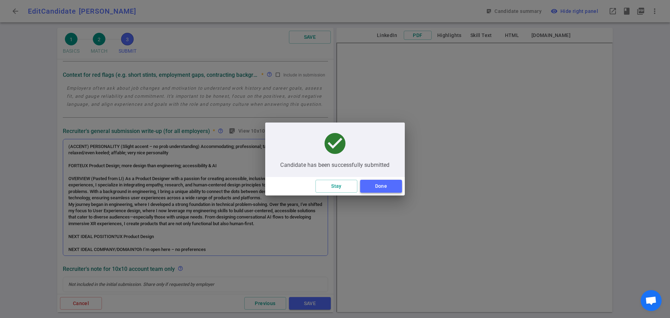
click at [374, 186] on button "Done" at bounding box center [381, 186] width 42 height 13
